Goal: Communication & Community: Answer question/provide support

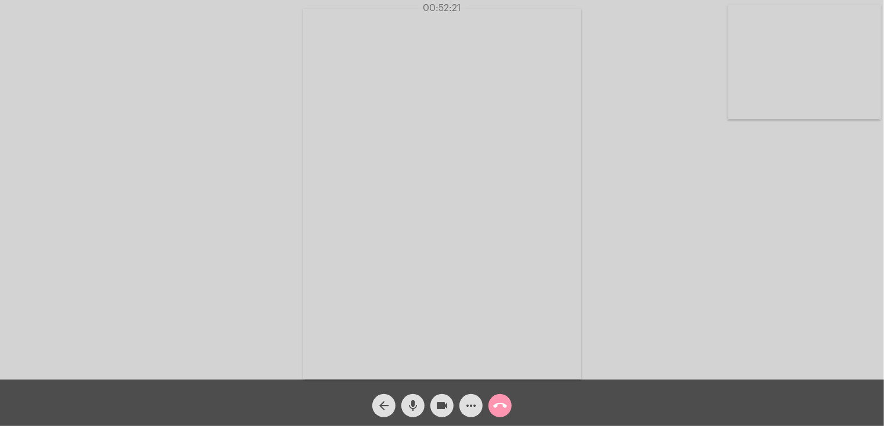
click at [495, 409] on mat-icon "call_end" at bounding box center [500, 406] width 14 height 14
click at [495, 406] on mat-icon "call_end" at bounding box center [500, 406] width 14 height 14
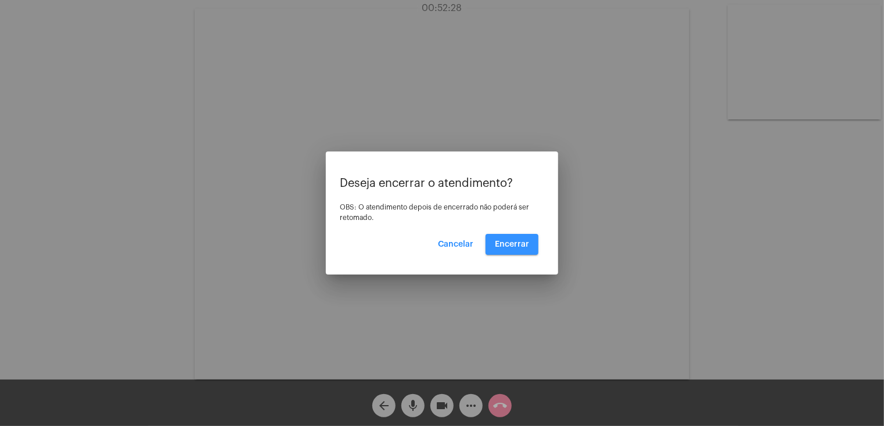
click at [505, 247] on span "Encerrar" at bounding box center [512, 245] width 34 height 8
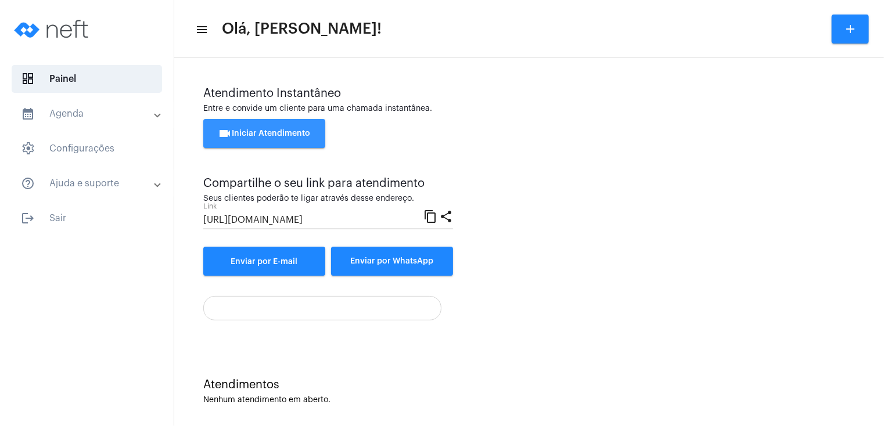
click at [273, 132] on span "videocam Iniciar Atendimento" at bounding box center [264, 134] width 92 height 8
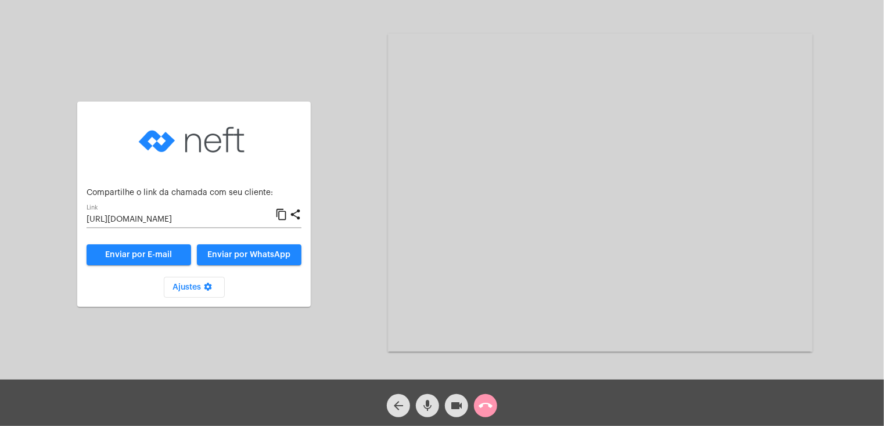
click at [258, 253] on span "Enviar por WhatsApp" at bounding box center [249, 255] width 83 height 8
